Goal: Task Accomplishment & Management: Use online tool/utility

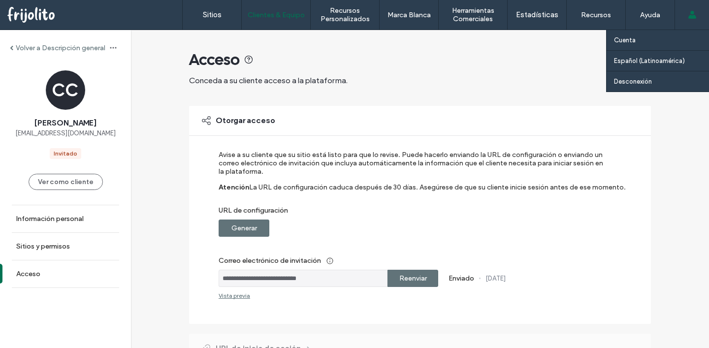
click at [699, 19] on div "Cuenta Español (Latinoamérica) English Español ([GEOGRAPHIC_DATA]) Português Fr…" at bounding box center [691, 15] width 34 height 30
click at [691, 9] on span at bounding box center [692, 15] width 8 height 30
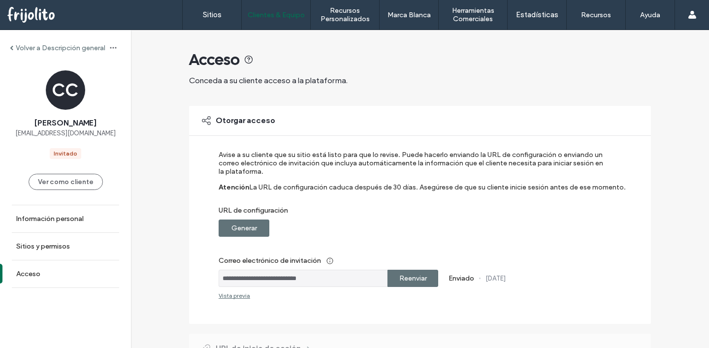
click at [37, 19] on div at bounding box center [63, 15] width 112 height 16
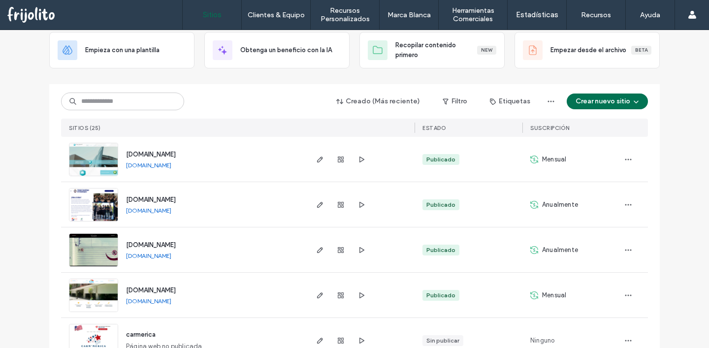
scroll to position [59, 0]
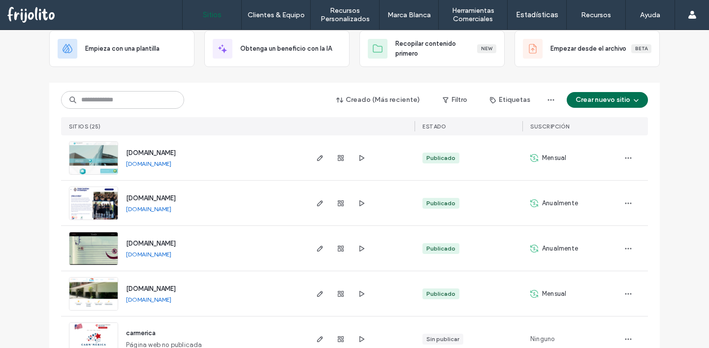
click at [176, 152] on span "www.armonyx.com.mx" at bounding box center [151, 152] width 50 height 7
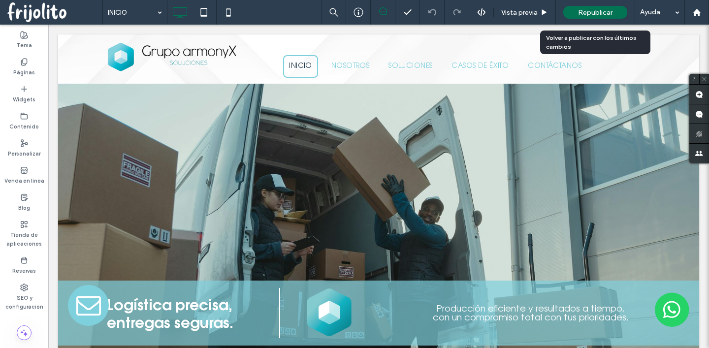
click at [588, 8] on span "Republicar" at bounding box center [595, 12] width 34 height 8
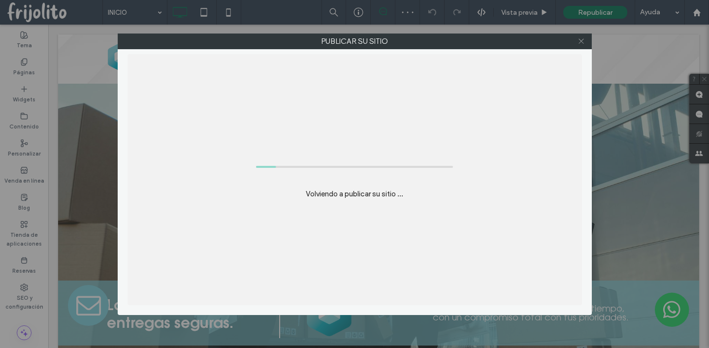
click at [580, 41] on use at bounding box center [580, 41] width 5 height 5
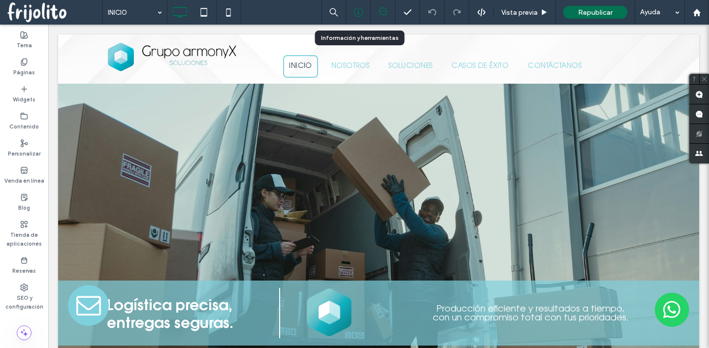
click at [358, 11] on icon at bounding box center [358, 12] width 10 height 10
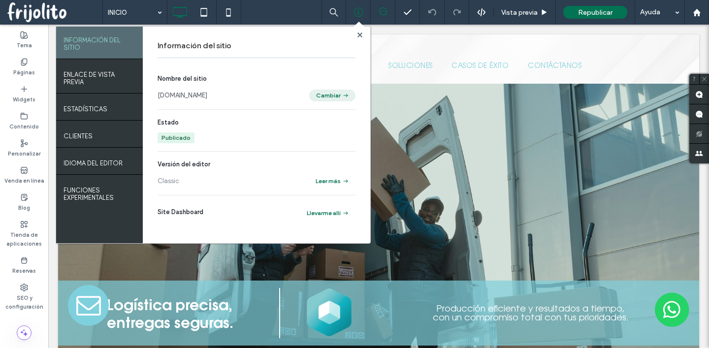
click at [332, 95] on button "Cambiar" at bounding box center [332, 96] width 46 height 12
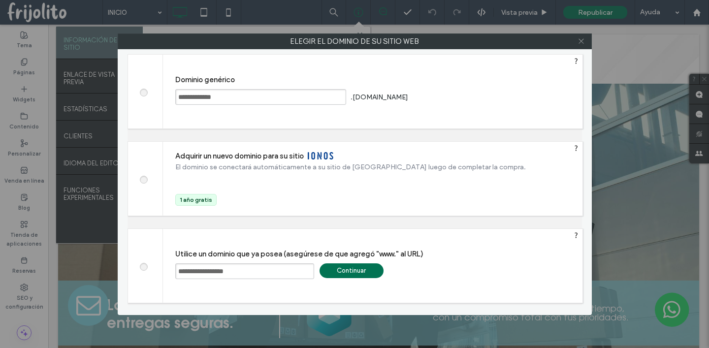
click at [583, 39] on use at bounding box center [580, 41] width 5 height 5
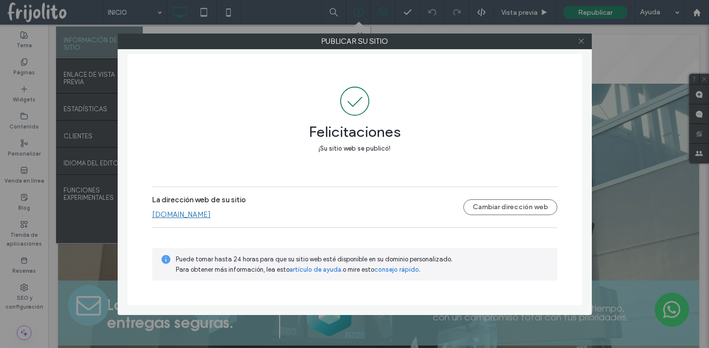
click at [581, 42] on icon at bounding box center [580, 40] width 7 height 7
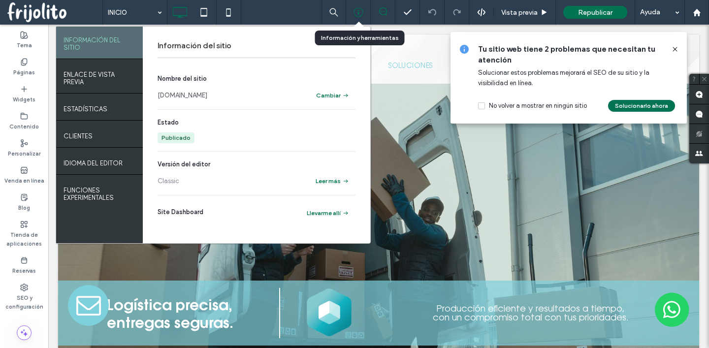
click at [353, 13] on use at bounding box center [357, 12] width 9 height 9
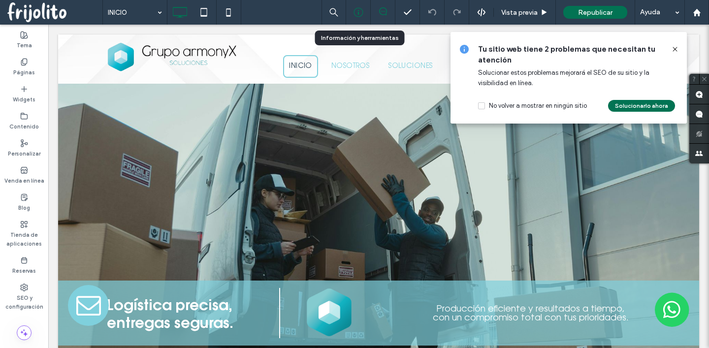
click at [353, 13] on use at bounding box center [357, 12] width 9 height 9
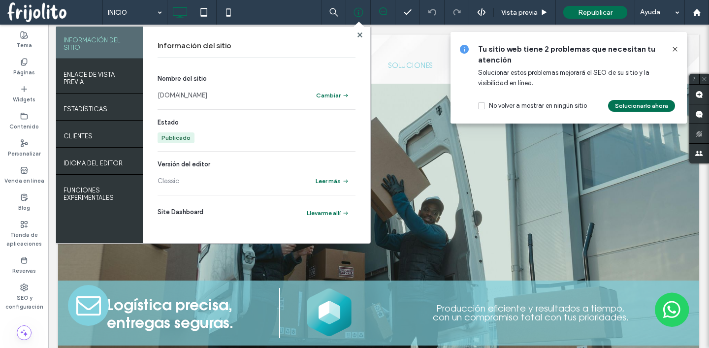
click at [379, 11] on use at bounding box center [383, 11] width 8 height 8
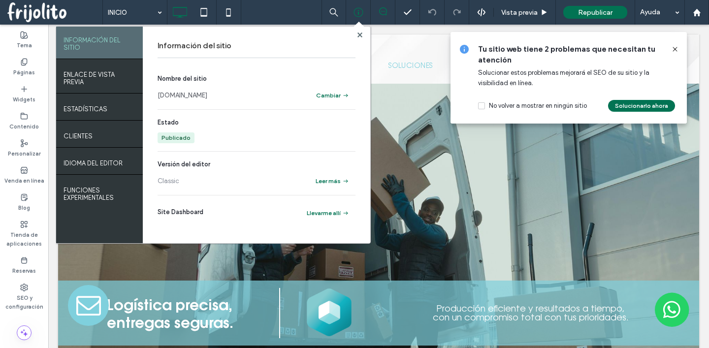
click at [385, 13] on use at bounding box center [383, 11] width 8 height 8
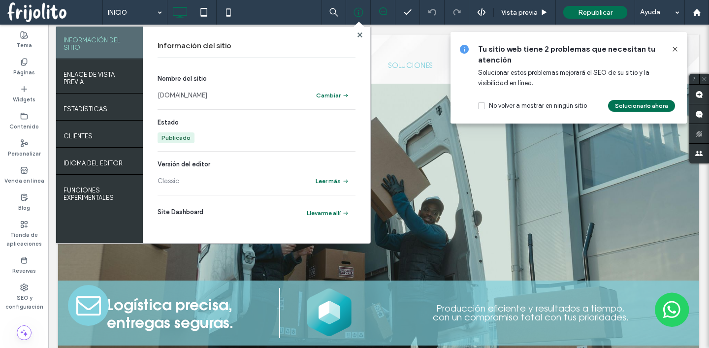
click at [382, 12] on icon at bounding box center [383, 11] width 8 height 8
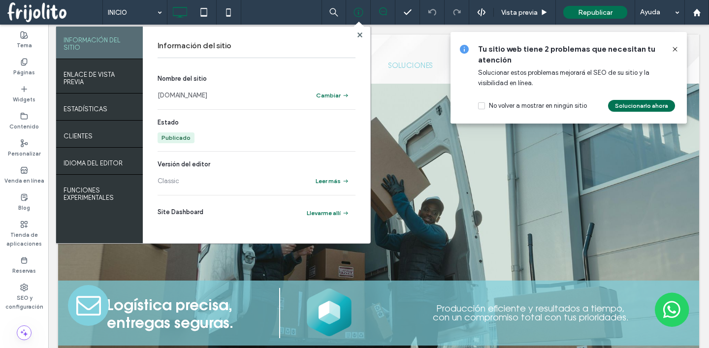
click at [382, 12] on icon at bounding box center [383, 11] width 8 height 8
